Goal: Information Seeking & Learning: Learn about a topic

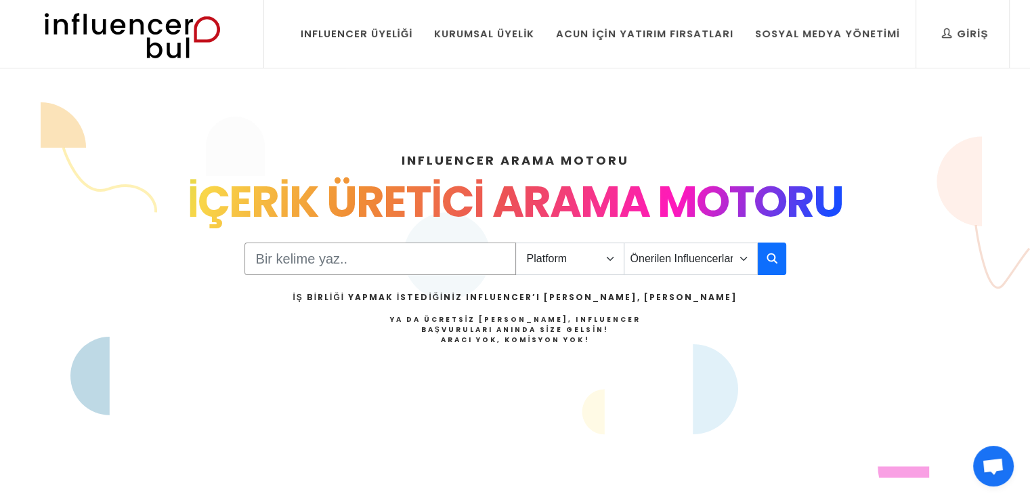
click at [479, 272] on input "Search" at bounding box center [380, 258] width 272 height 32
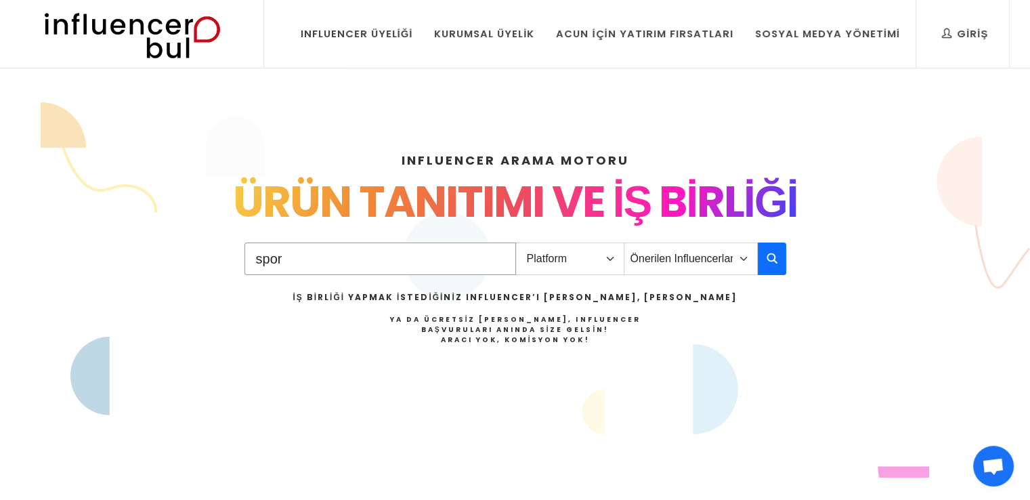
type input "spor"
click at [586, 251] on select "Platform Instagram Facebook Youtube Tiktok Twitter Twitch" at bounding box center [569, 258] width 109 height 32
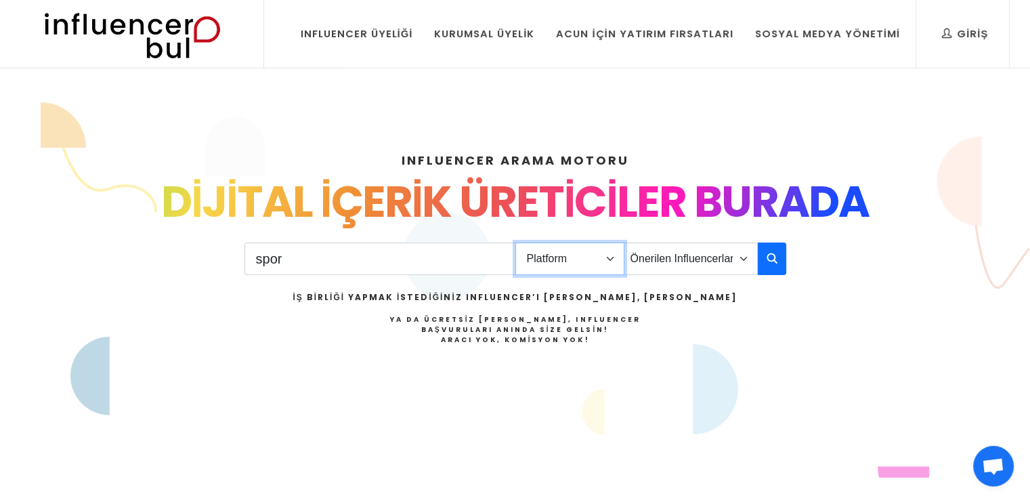
select select "1"
click at [515, 242] on select "Platform Instagram Facebook Youtube Tiktok Twitter Twitch" at bounding box center [569, 258] width 109 height 32
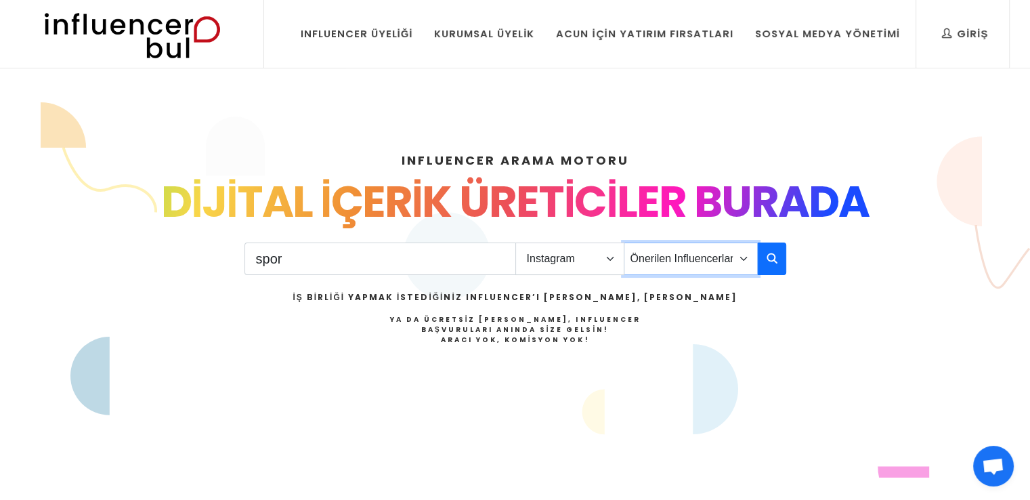
click at [685, 248] on select "Önerilen Influencerlar Aile & [PERSON_NAME] & [PERSON_NAME] [PERSON_NAME] & Giy…" at bounding box center [691, 258] width 134 height 32
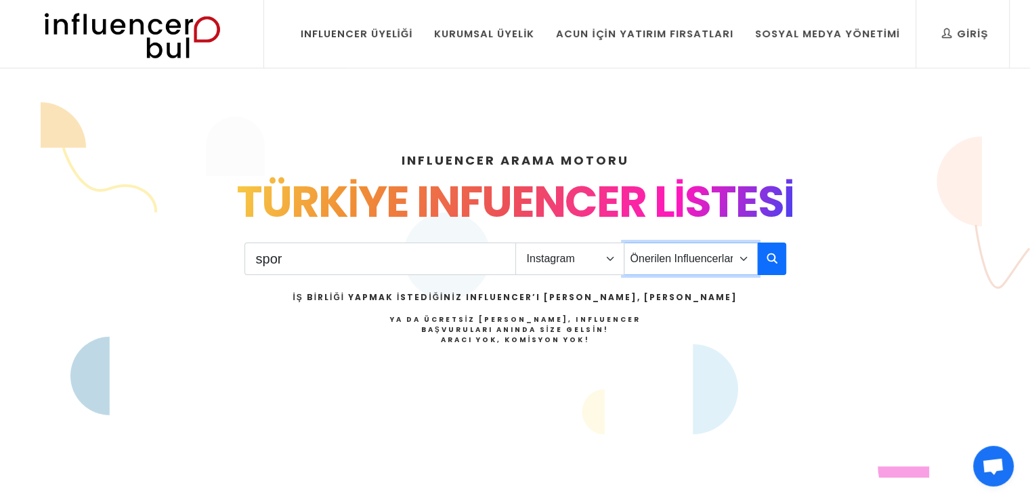
select select "16"
click at [624, 242] on select "Önerilen Influencerlar Aile & [PERSON_NAME] & [PERSON_NAME] [PERSON_NAME] & Giy…" at bounding box center [691, 258] width 134 height 32
click at [766, 255] on icon "button" at bounding box center [771, 258] width 11 height 16
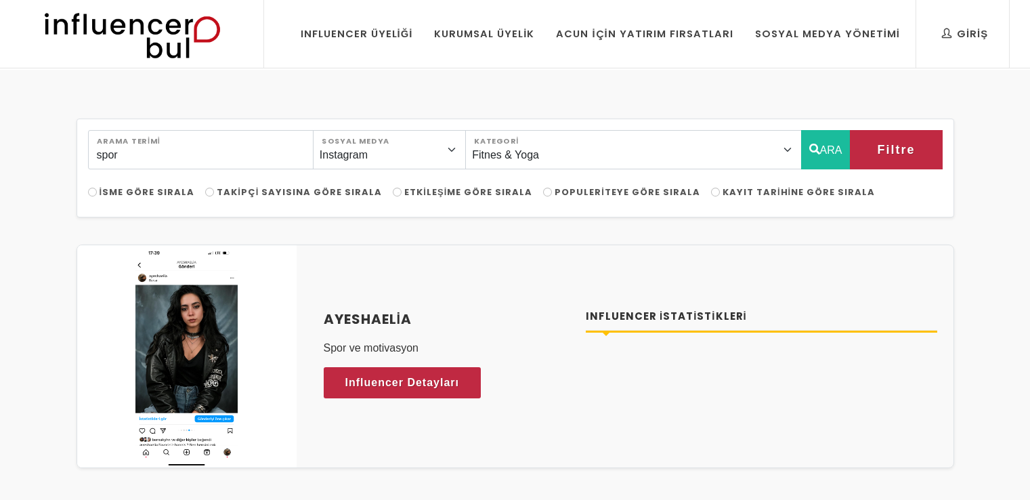
select select "16"
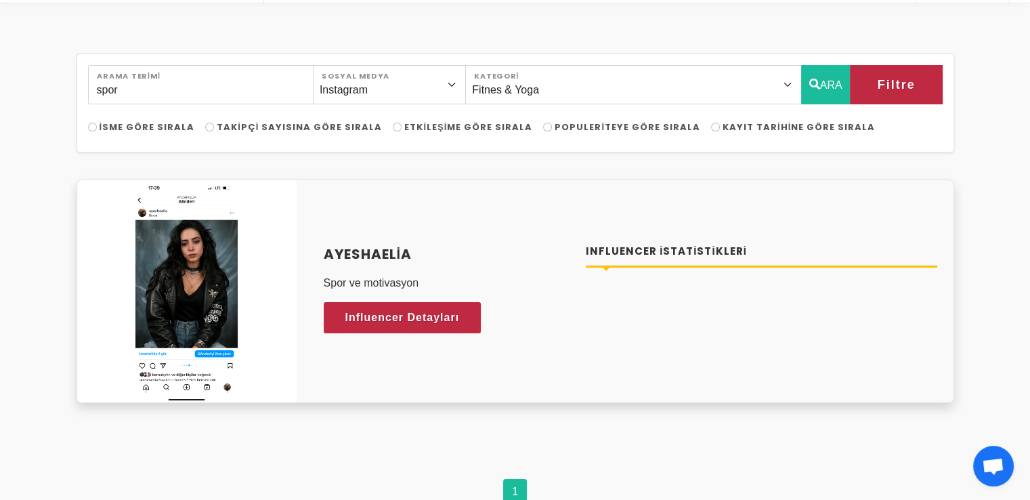
scroll to position [203, 0]
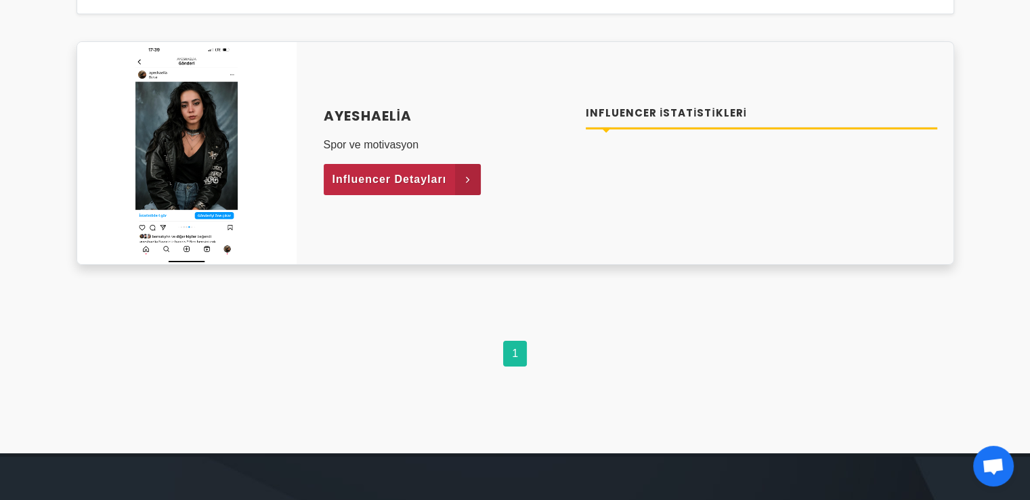
click at [466, 177] on icon at bounding box center [468, 179] width 26 height 31
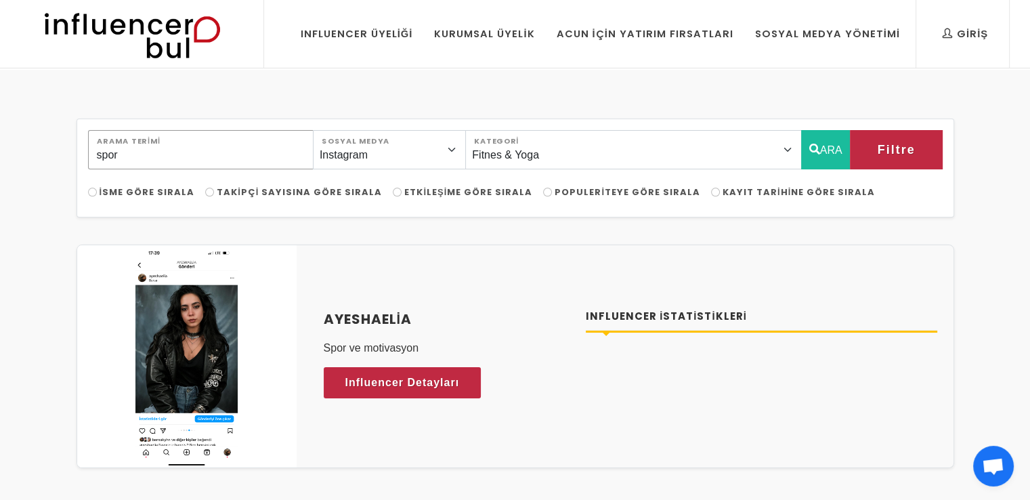
drag, startPoint x: 252, startPoint y: 150, endPoint x: 64, endPoint y: 125, distance: 189.3
click at [64, 125] on div "spor Arama Terimi Instagram Facebook Youtube Tiktok Twitter Twitch Sosyal Medya…" at bounding box center [515, 363] width 1030 height 586
type input "fitnes"
click at [818, 144] on button "ARA" at bounding box center [825, 149] width 49 height 39
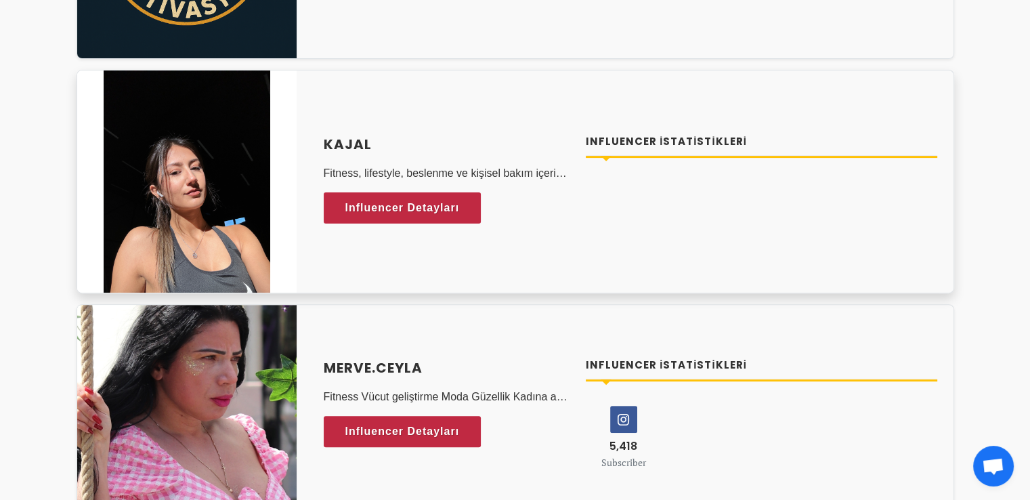
scroll to position [406, 0]
click at [397, 205] on span "Influencer Detayları" at bounding box center [389, 208] width 114 height 20
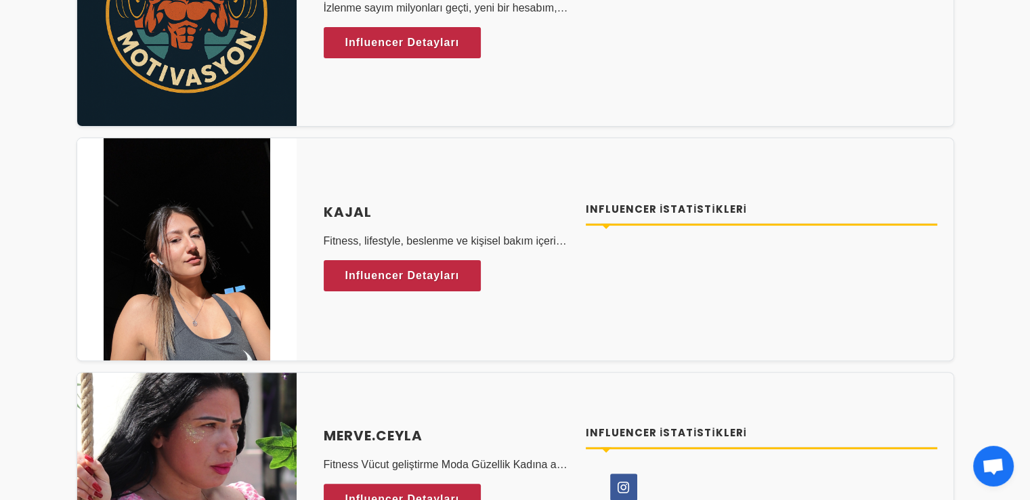
scroll to position [0, 0]
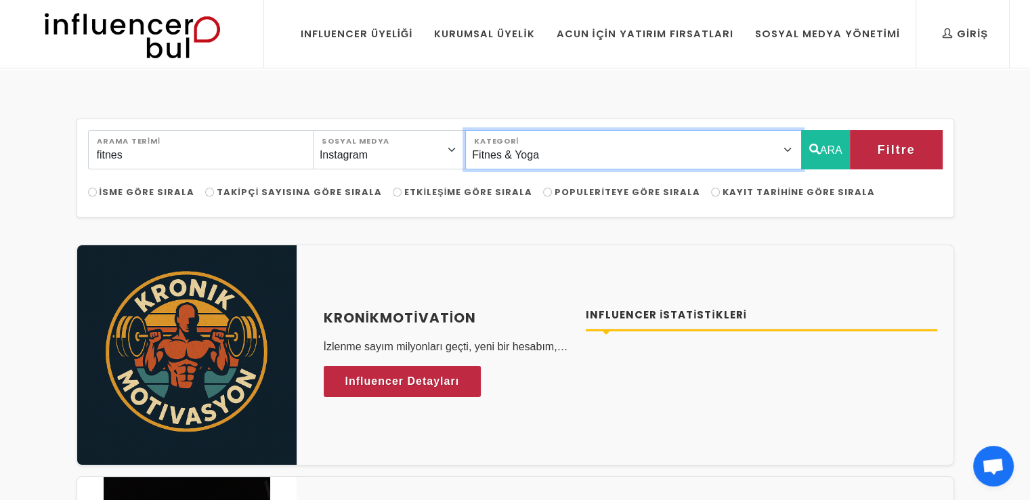
click at [636, 152] on select "Önerilen Influencerlar Aile & [PERSON_NAME] & [PERSON_NAME] [PERSON_NAME] & [PE…" at bounding box center [633, 149] width 336 height 39
select select "38"
click at [502, 130] on select "Önerilen Influencerlar Aile & [PERSON_NAME] & [PERSON_NAME] [PERSON_NAME] & [PE…" at bounding box center [633, 149] width 336 height 39
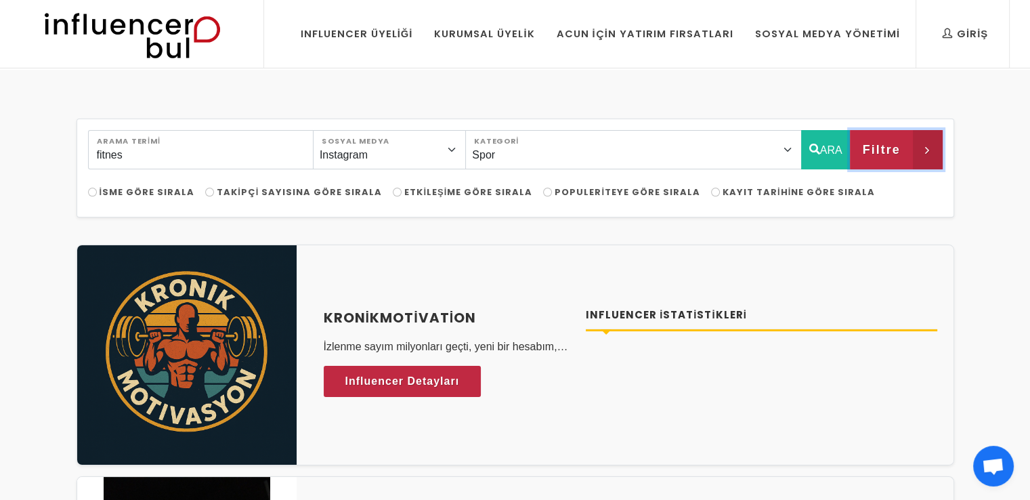
click at [886, 150] on span "Filtre" at bounding box center [881, 149] width 38 height 23
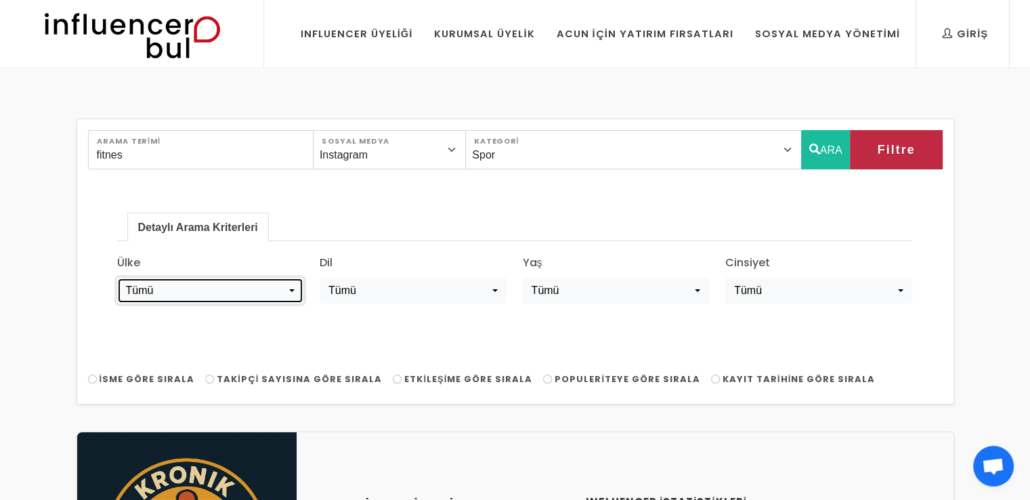
click at [207, 295] on div "Tümü" at bounding box center [206, 290] width 160 height 16
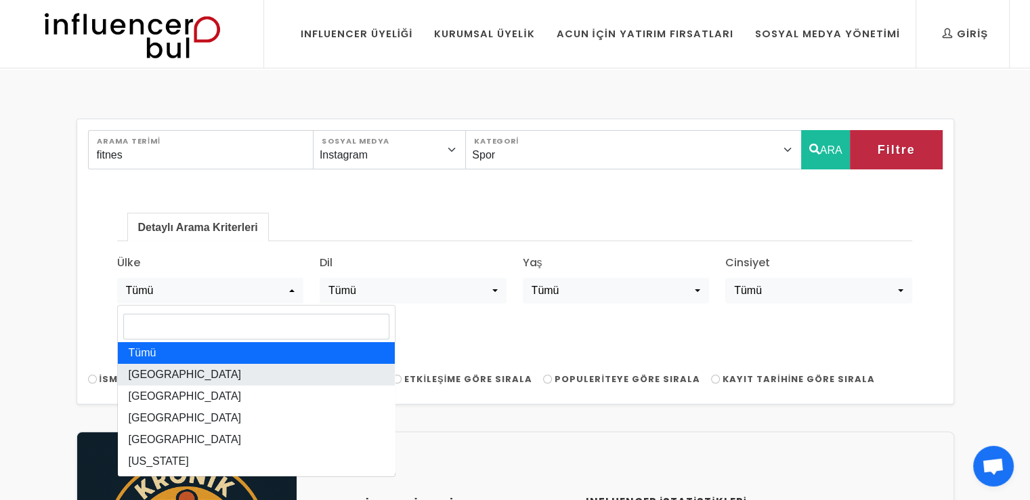
click at [202, 364] on link "[GEOGRAPHIC_DATA]" at bounding box center [256, 375] width 277 height 22
select select "[GEOGRAPHIC_DATA]"
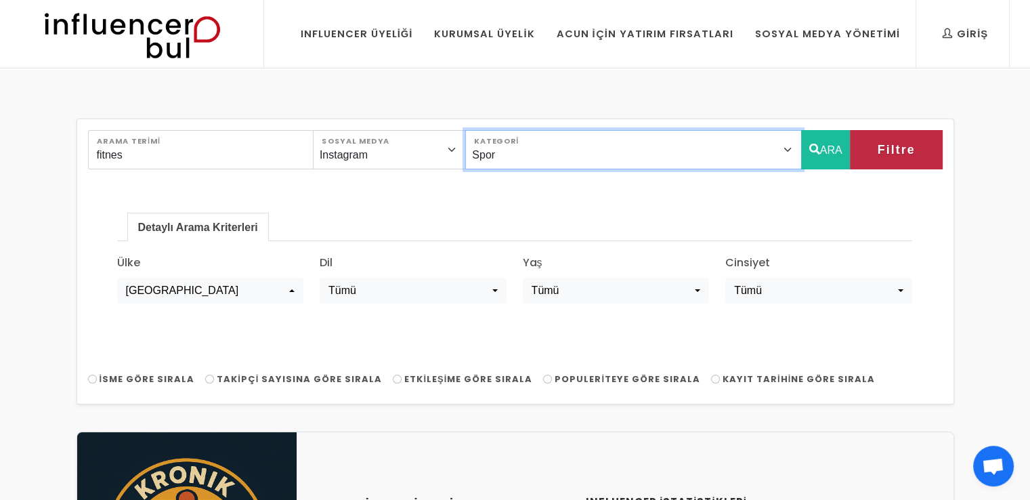
click at [570, 154] on select "Önerilen Influencerlar Aile & [PERSON_NAME] & [PERSON_NAME] [PERSON_NAME] & [PE…" at bounding box center [633, 149] width 336 height 39
click at [502, 130] on select "Önerilen Influencerlar Aile & [PERSON_NAME] & [PERSON_NAME] [PERSON_NAME] & [PE…" at bounding box center [633, 149] width 336 height 39
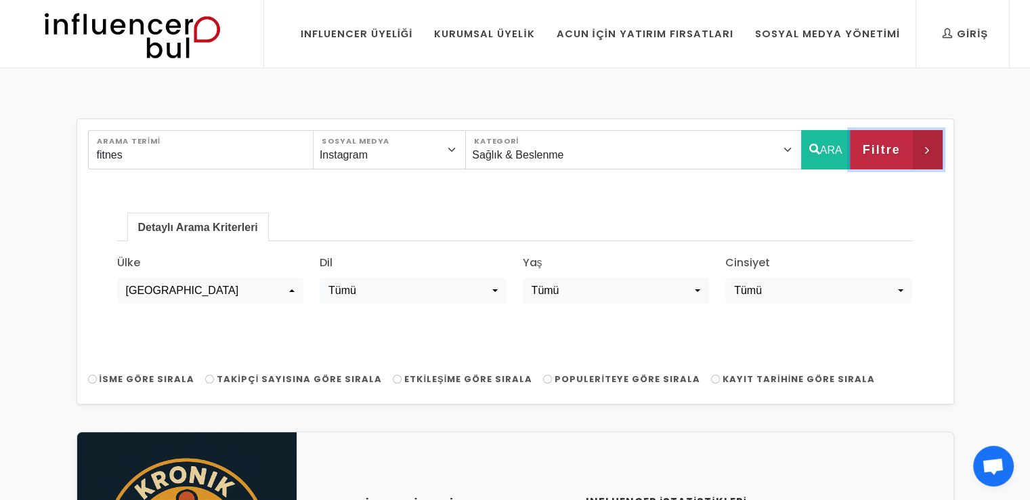
click at [881, 152] on span "Filtre" at bounding box center [881, 149] width 38 height 23
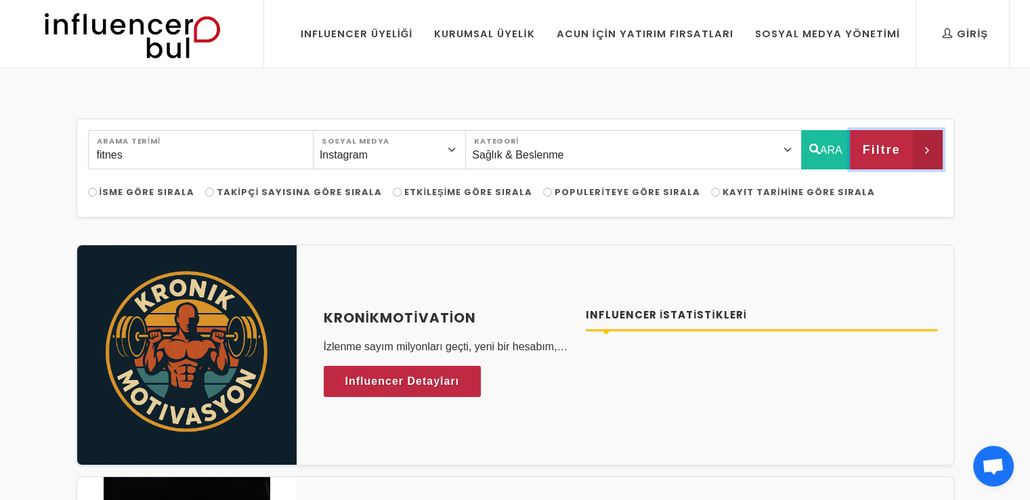
click at [920, 150] on icon "button" at bounding box center [928, 149] width 30 height 39
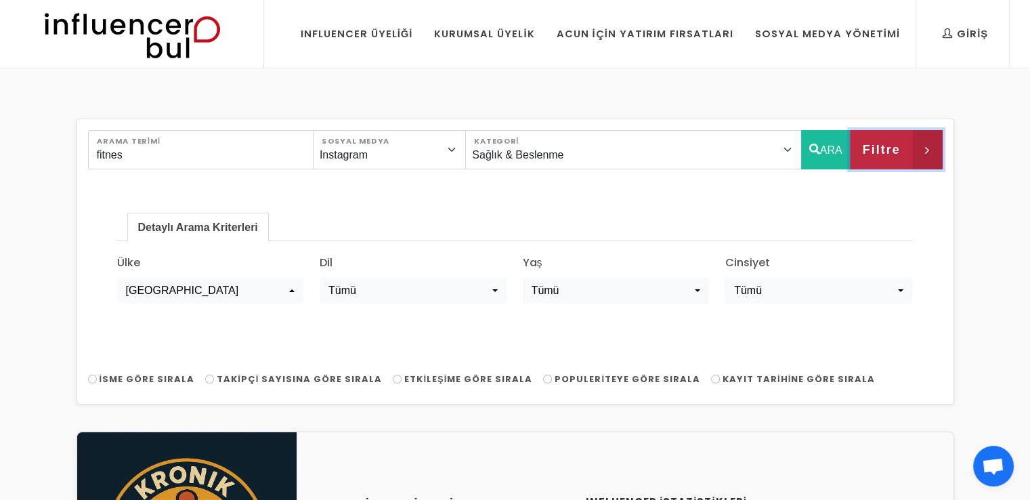
click at [918, 152] on icon "button" at bounding box center [928, 149] width 30 height 39
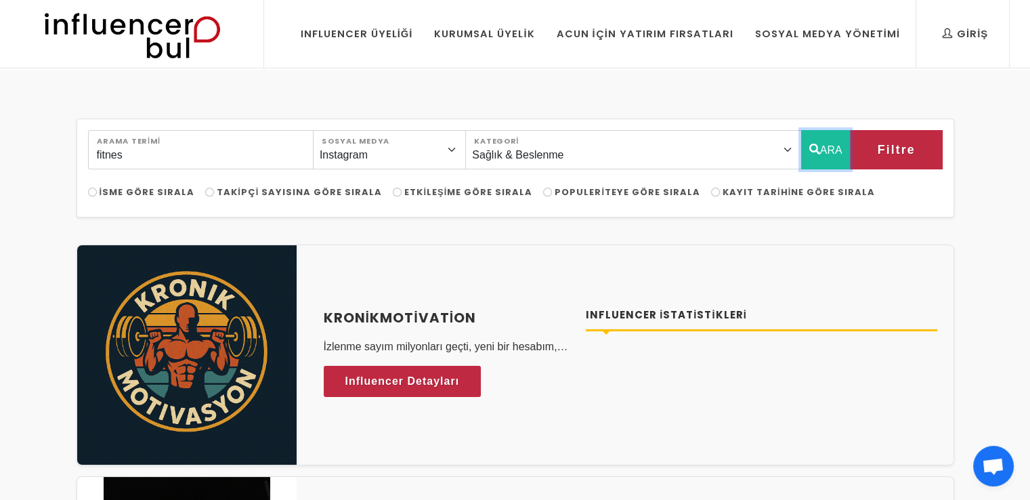
click at [827, 154] on button "ARA" at bounding box center [825, 149] width 49 height 39
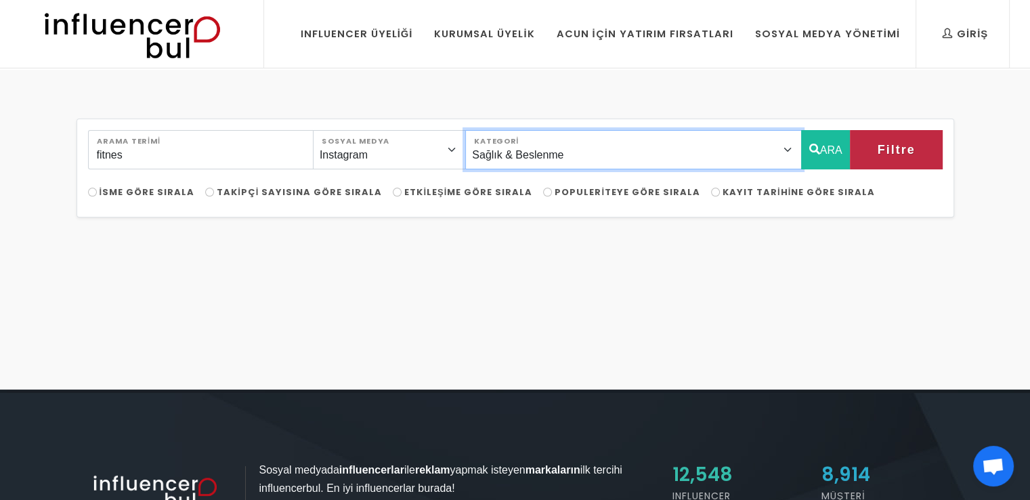
click at [670, 147] on select "Önerilen Influencerlar Aile & [PERSON_NAME] & [PERSON_NAME] [PERSON_NAME] & [PE…" at bounding box center [633, 149] width 336 height 39
click at [502, 130] on select "Önerilen Influencerlar Aile & [PERSON_NAME] & [PERSON_NAME] [PERSON_NAME] & [PE…" at bounding box center [633, 149] width 336 height 39
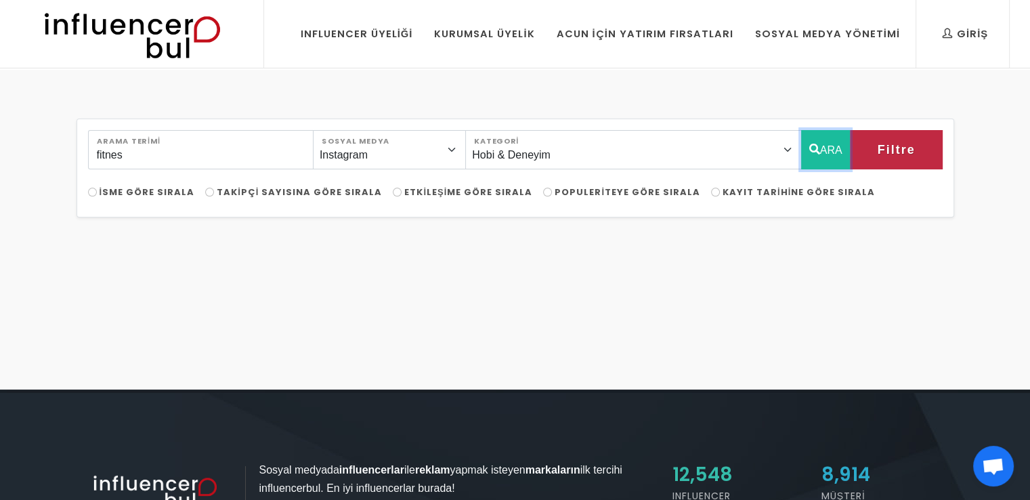
click at [831, 152] on button "ARA" at bounding box center [825, 149] width 49 height 39
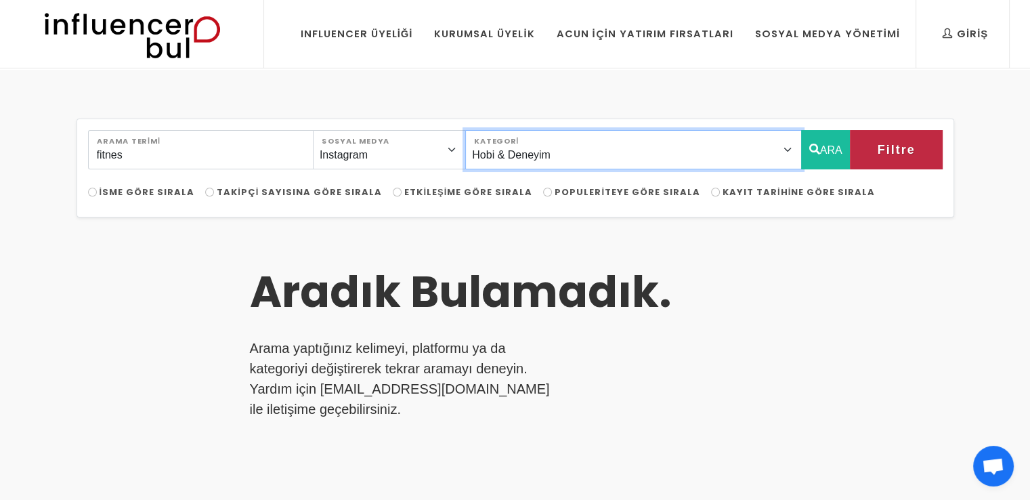
click at [620, 150] on select "Önerilen Influencerlar Aile & [PERSON_NAME] & [PERSON_NAME] [PERSON_NAME] & [PE…" at bounding box center [633, 149] width 336 height 39
select select "2"
click at [502, 130] on select "Önerilen Influencerlar Aile & [PERSON_NAME] & [PERSON_NAME] [PERSON_NAME] & [PE…" at bounding box center [633, 149] width 336 height 39
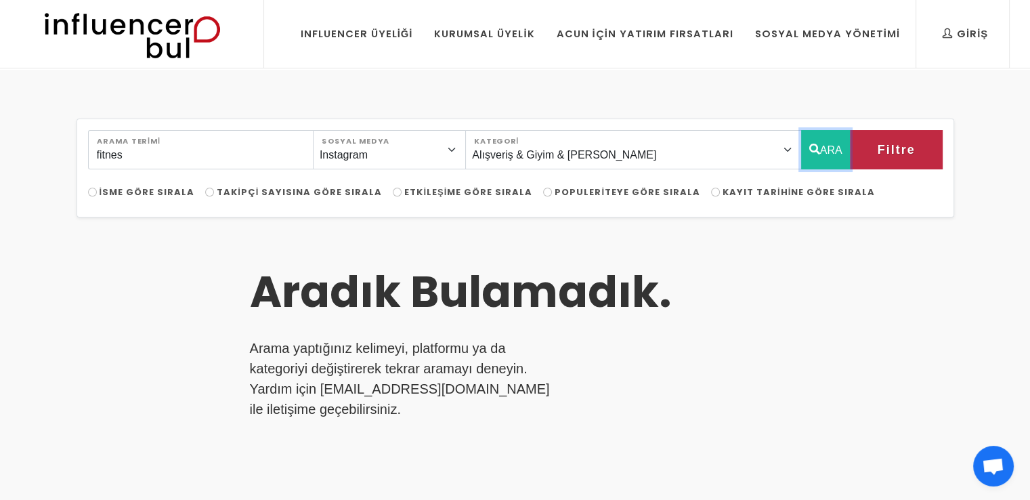
click at [818, 156] on button "ARA" at bounding box center [825, 149] width 49 height 39
click at [821, 157] on button "ARA" at bounding box center [825, 149] width 49 height 39
